Goal: Transaction & Acquisition: Purchase product/service

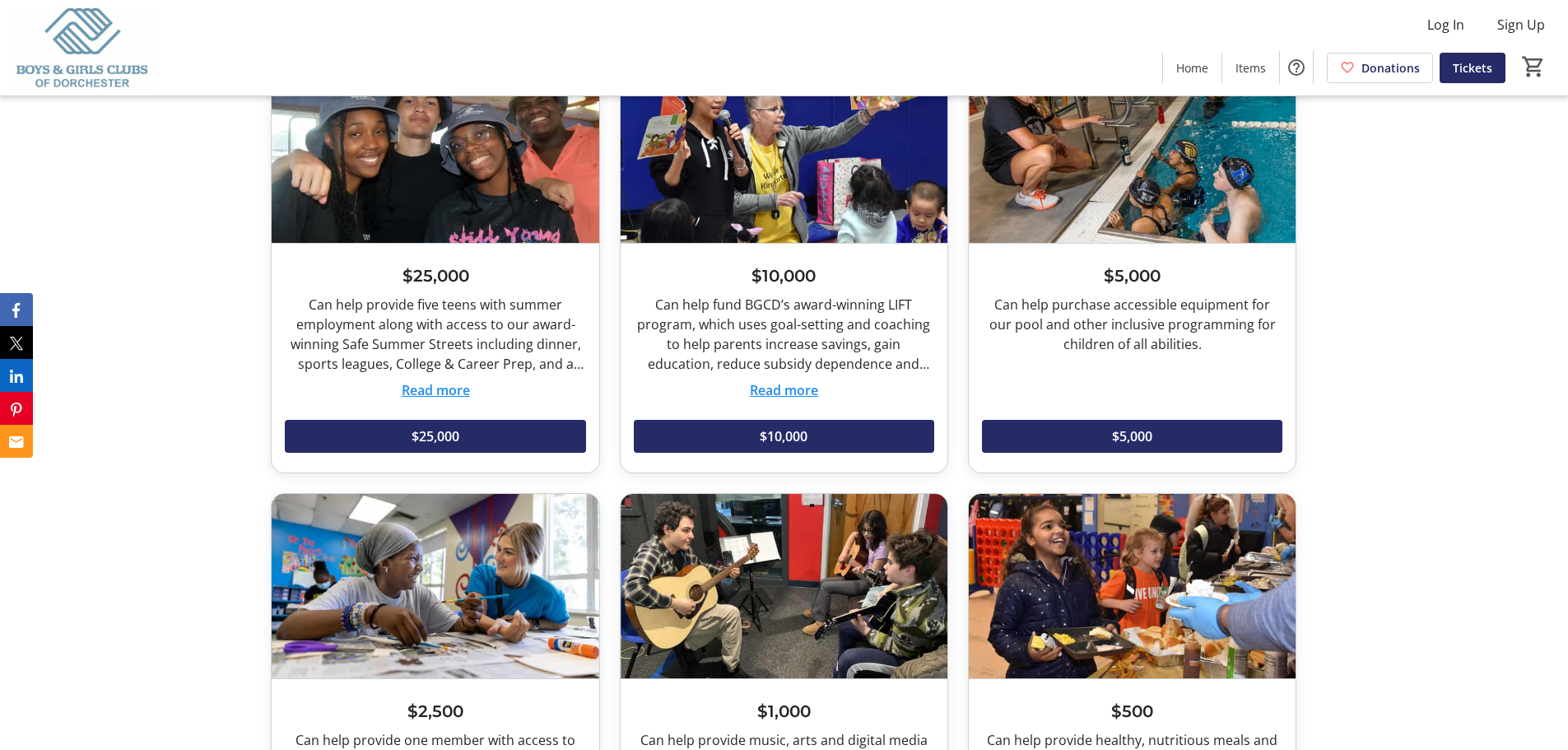
scroll to position [1832, 0]
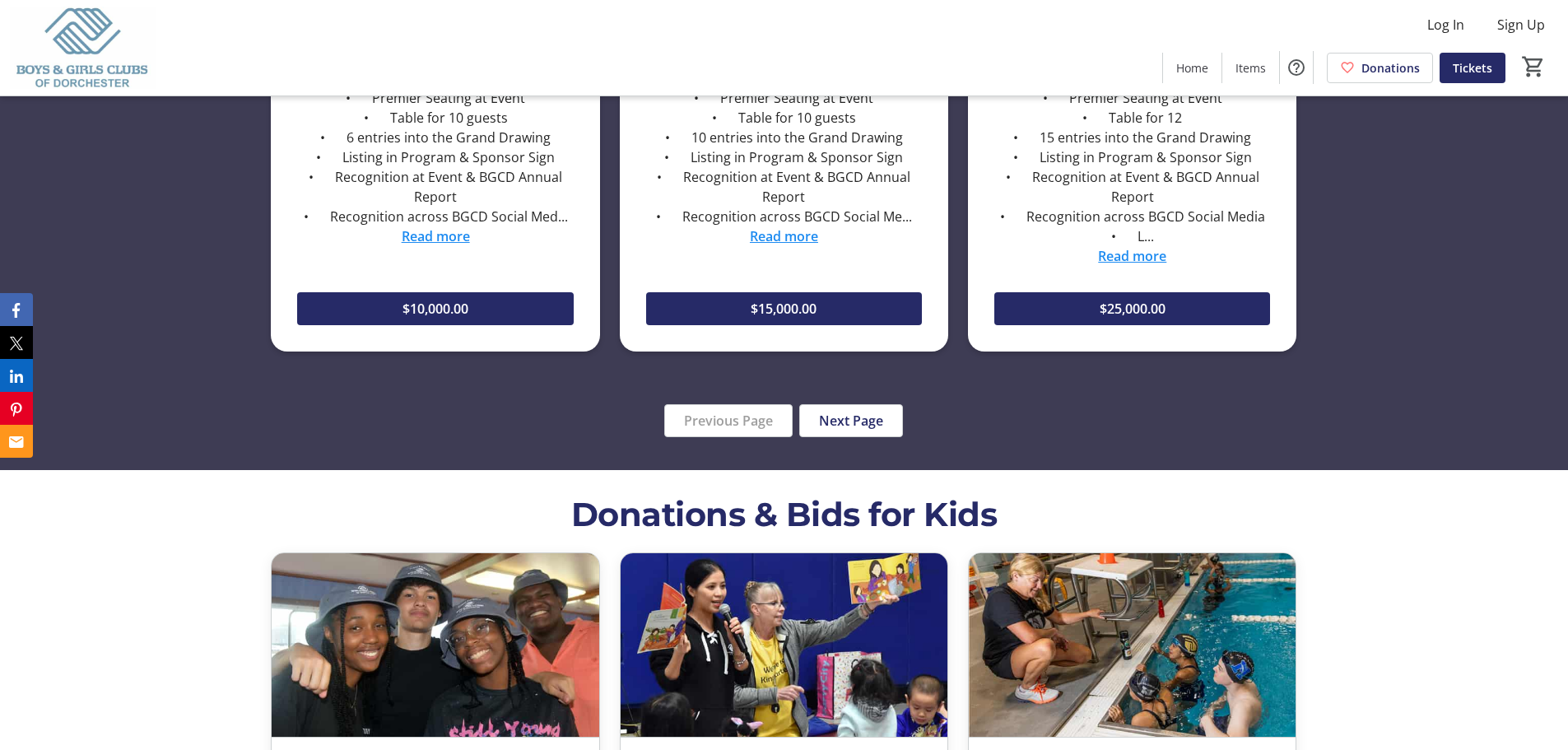
drag, startPoint x: 831, startPoint y: 431, endPoint x: 807, endPoint y: 428, distance: 24.2
click at [831, 431] on span "button" at bounding box center [851, 420] width 102 height 39
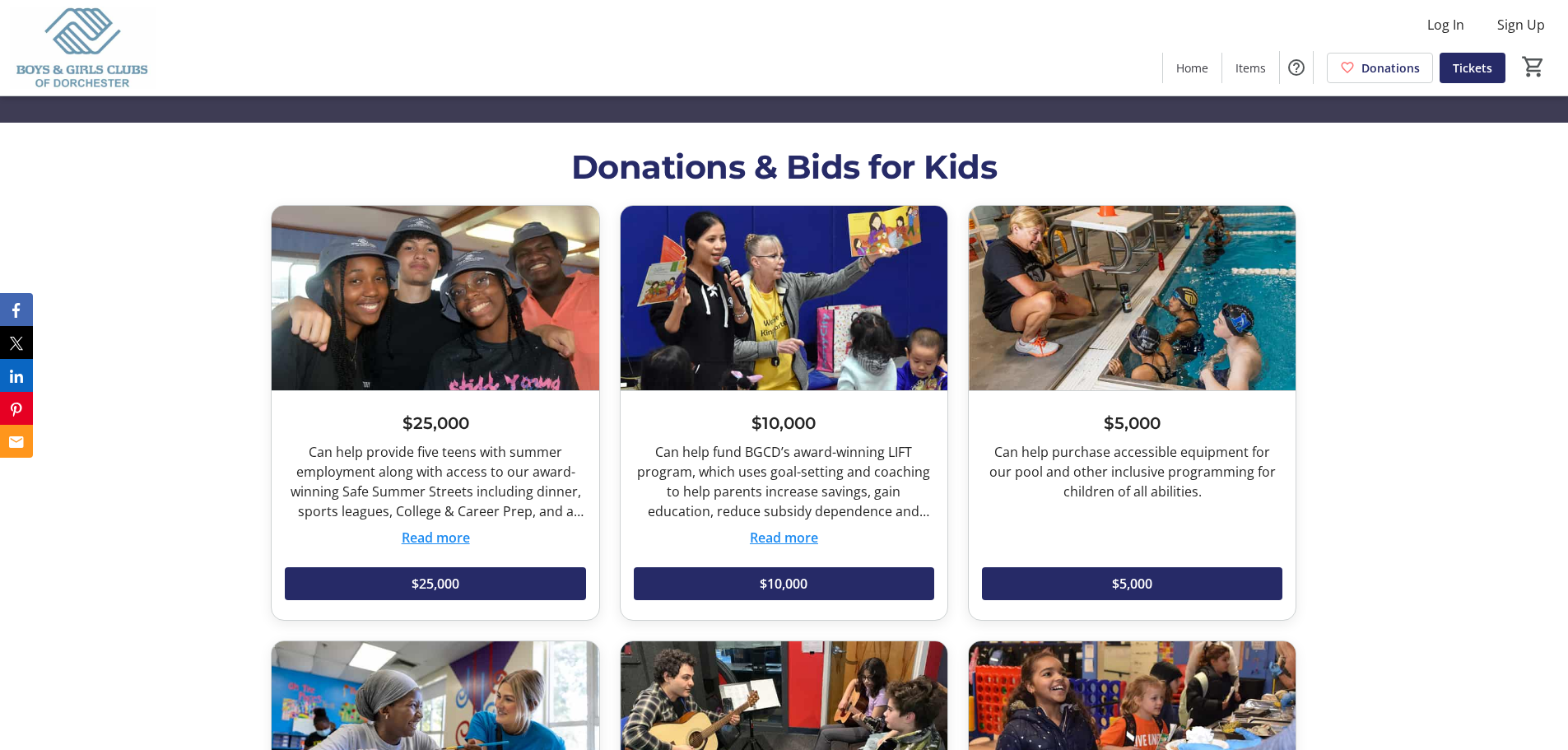
scroll to position [2149, 0]
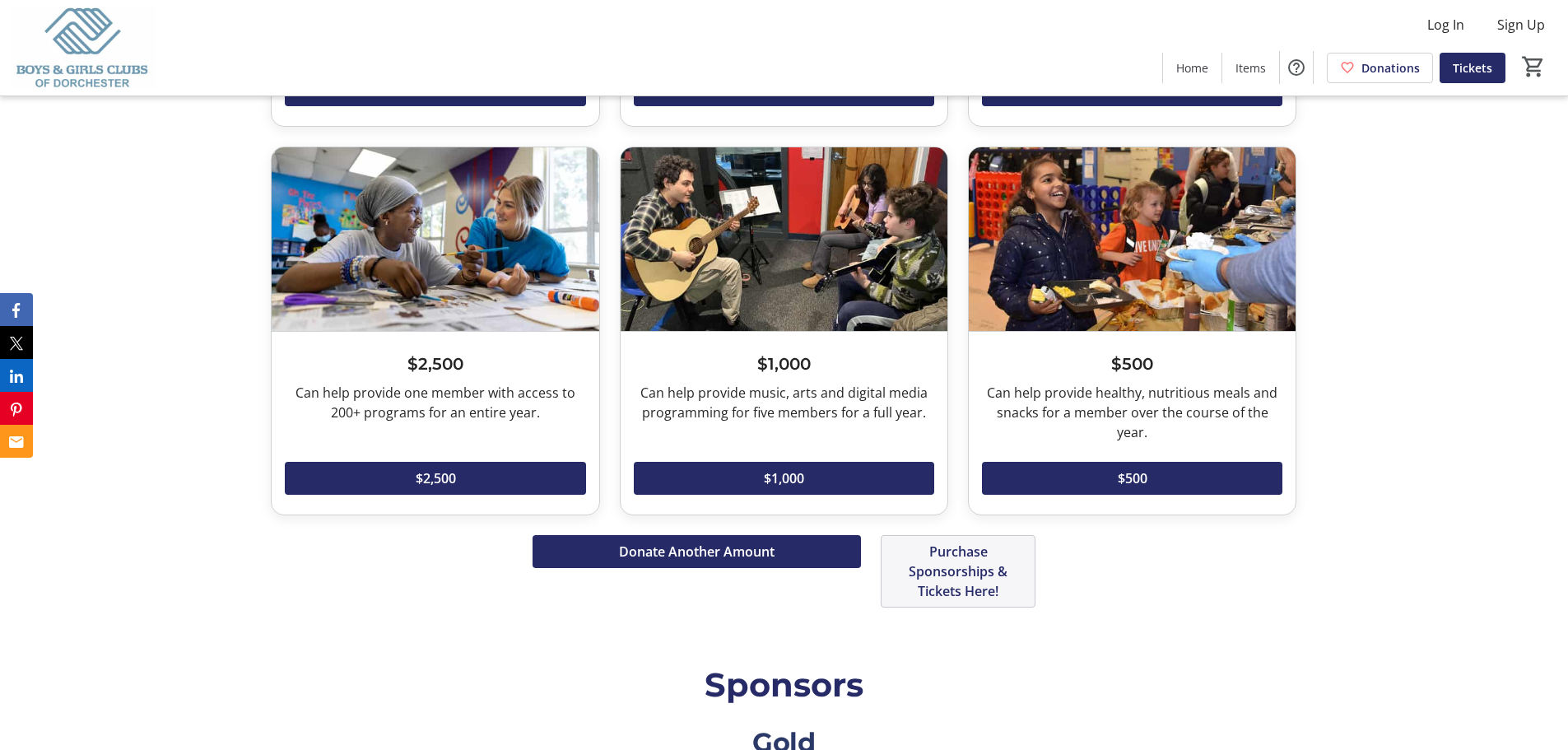
click at [948, 573] on span "Purchase Sponsorships & Tickets Here!" at bounding box center [958, 572] width 116 height 59
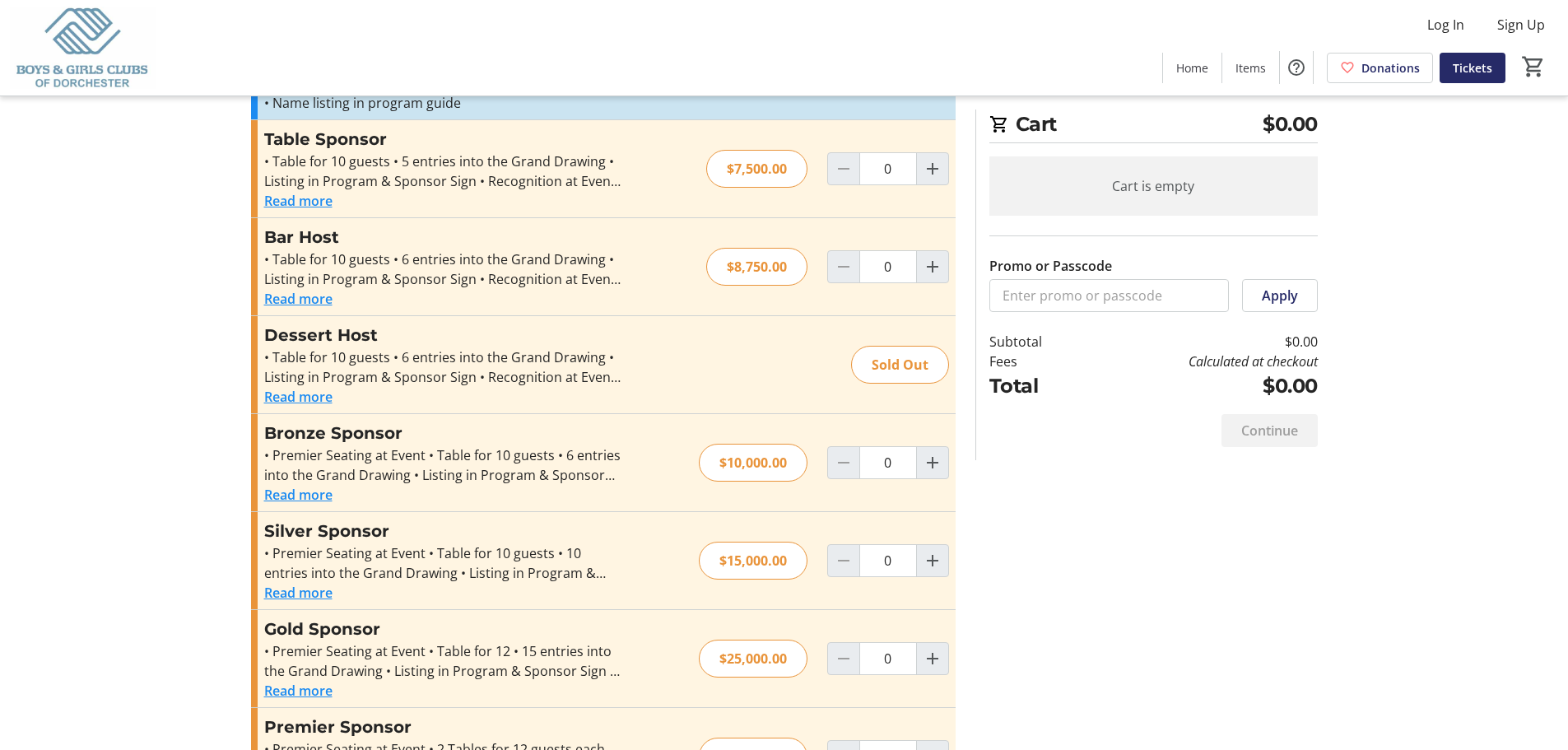
scroll to position [346, 0]
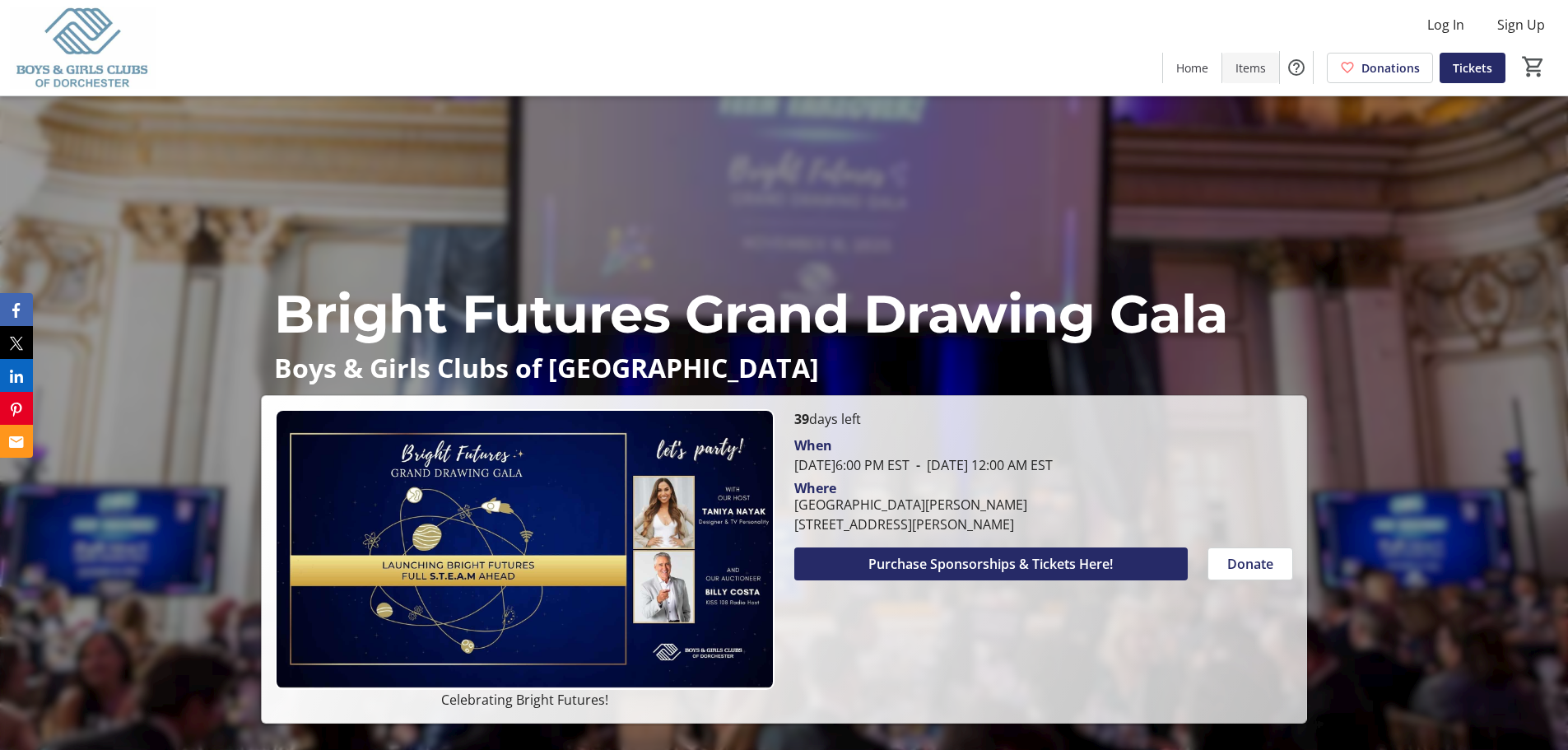
click at [1263, 67] on span "Items" at bounding box center [1251, 67] width 30 height 17
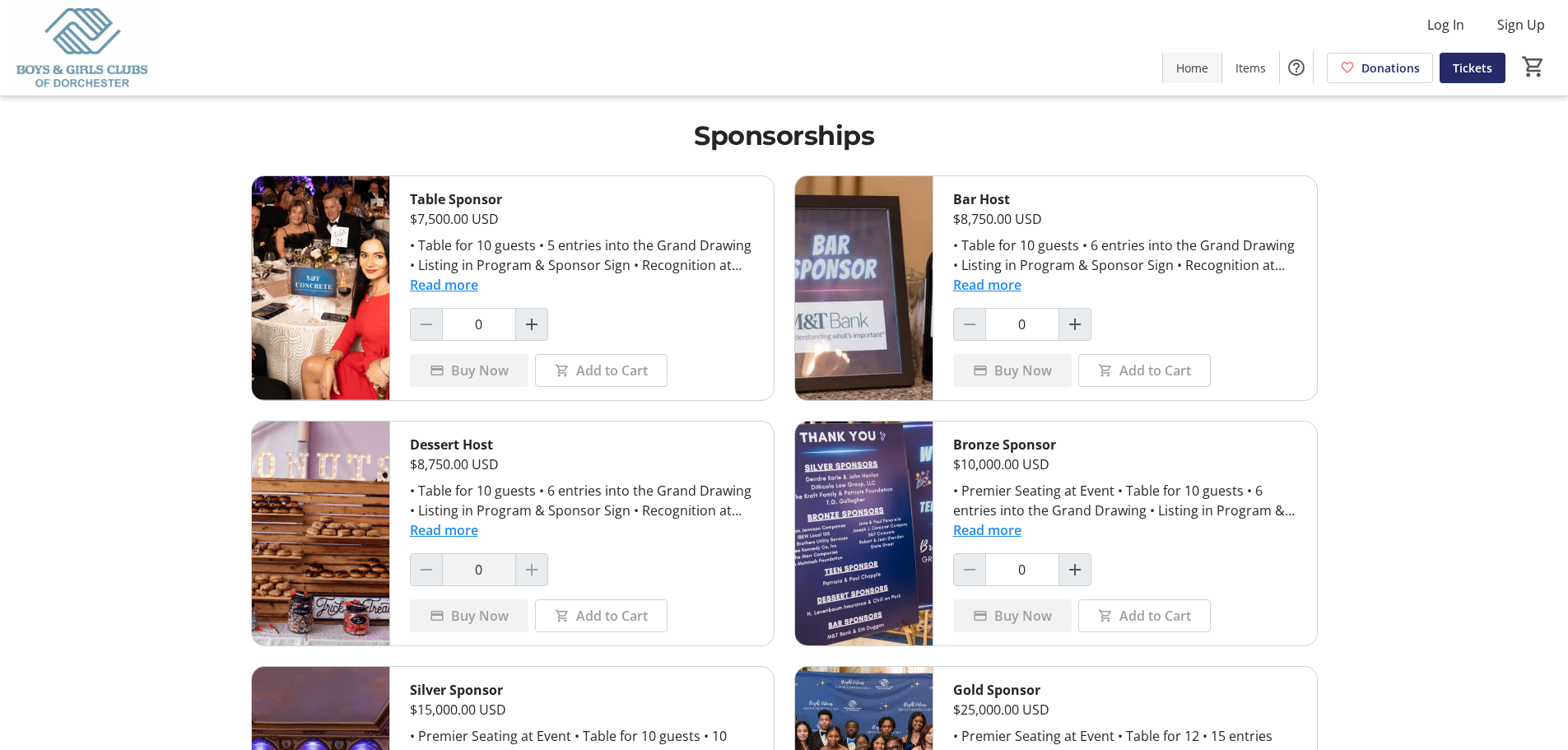
click at [1195, 63] on span "Home" at bounding box center [1193, 67] width 32 height 17
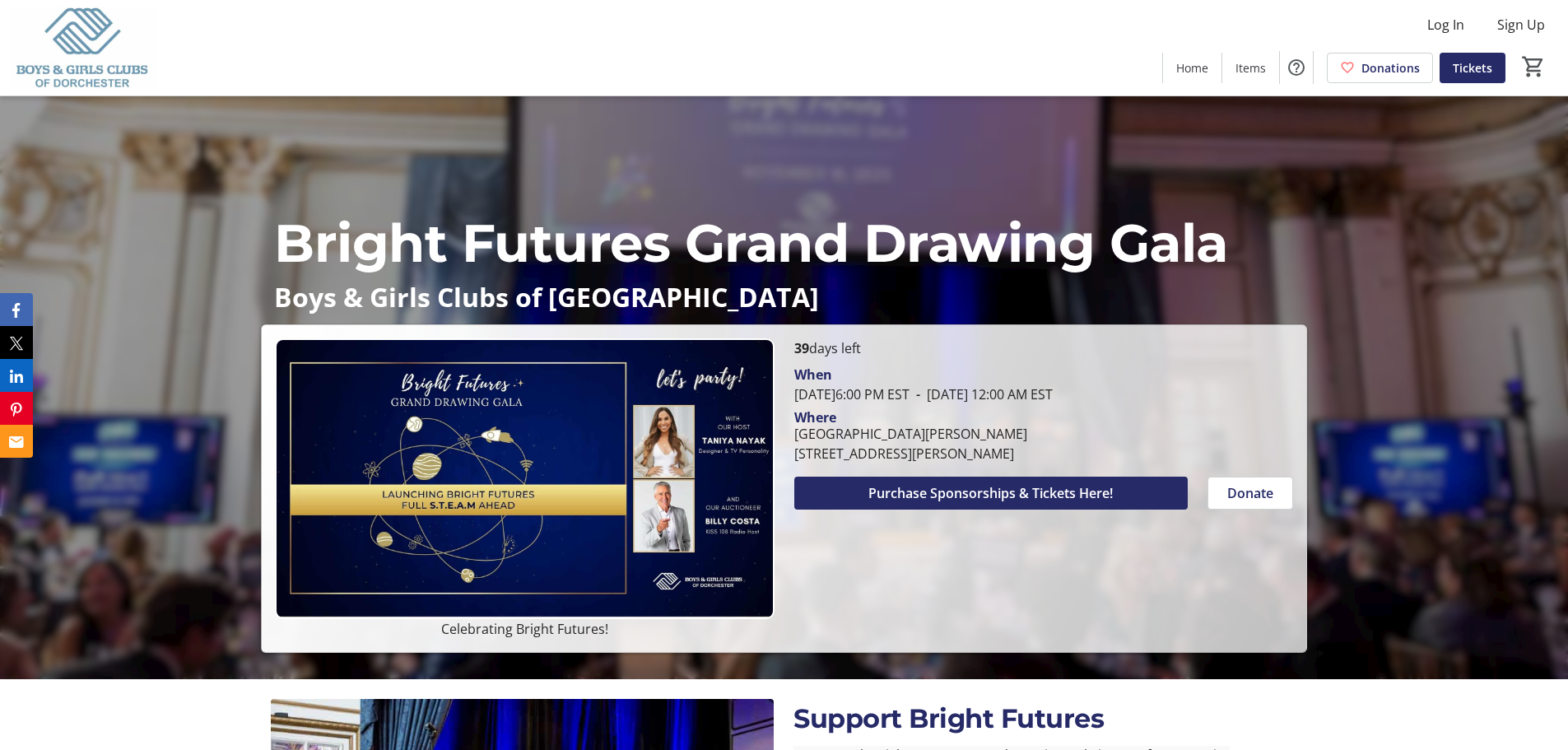
scroll to position [165, 0]
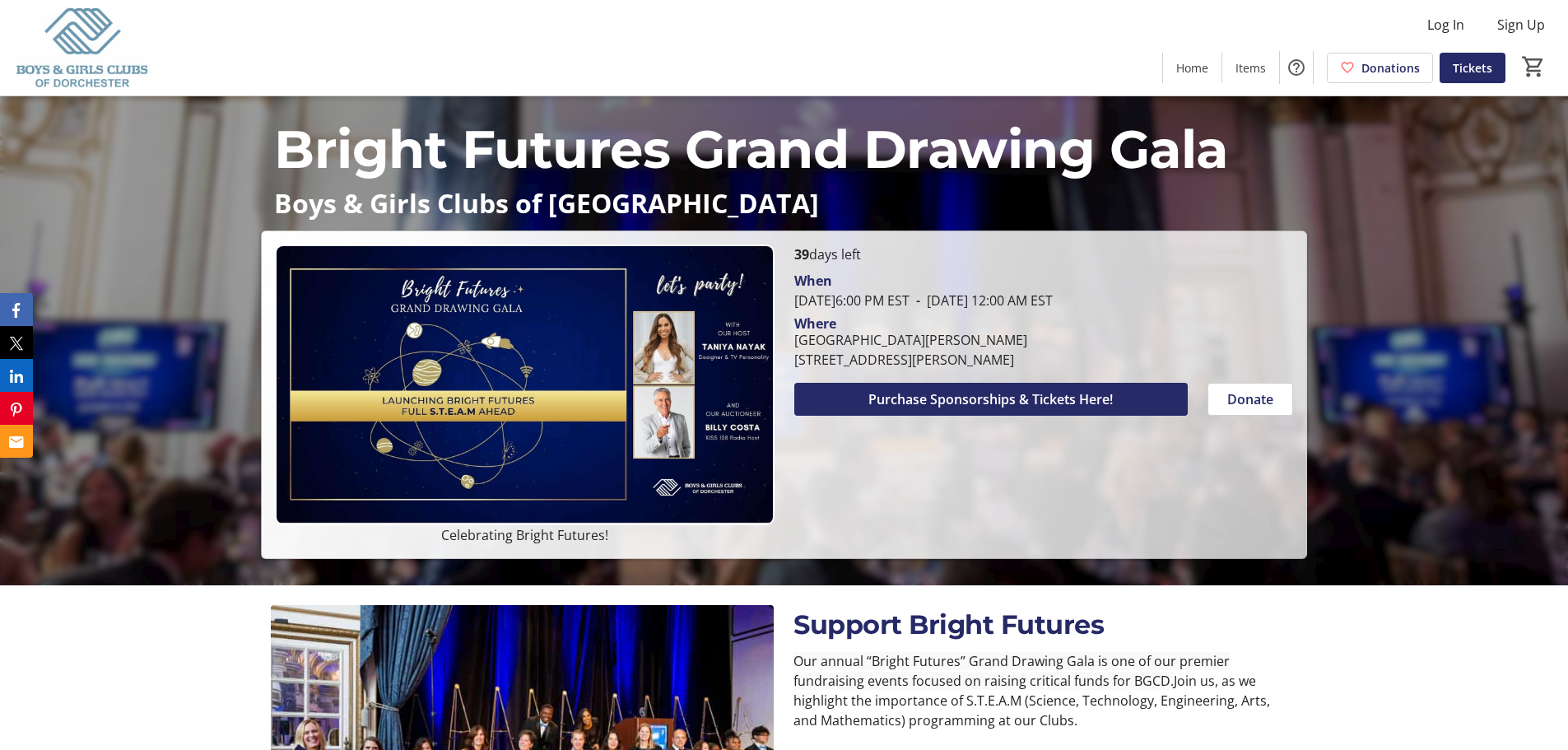
click at [508, 410] on img at bounding box center [524, 384] width 499 height 280
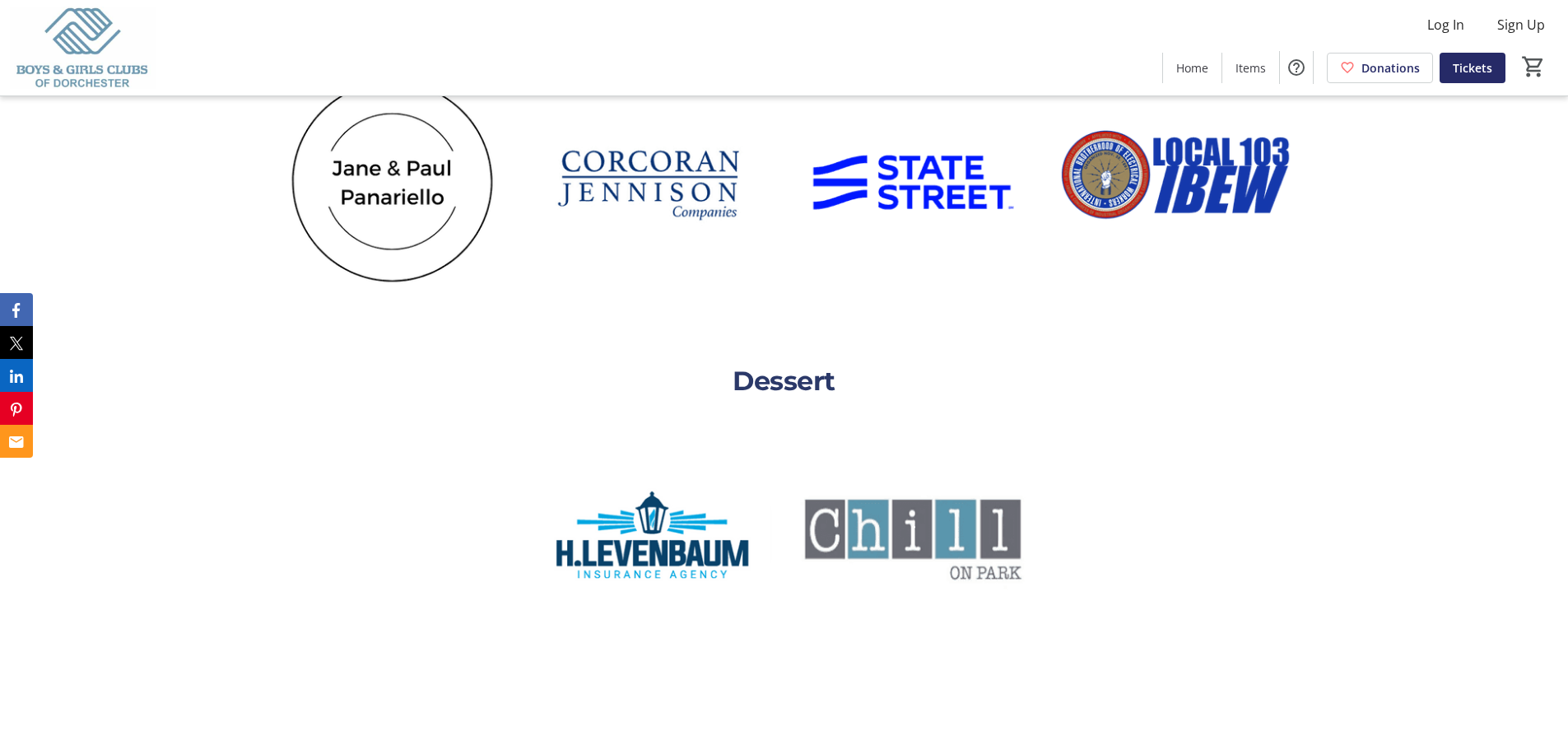
scroll to position [4302, 0]
